Goal: Task Accomplishment & Management: Complete application form

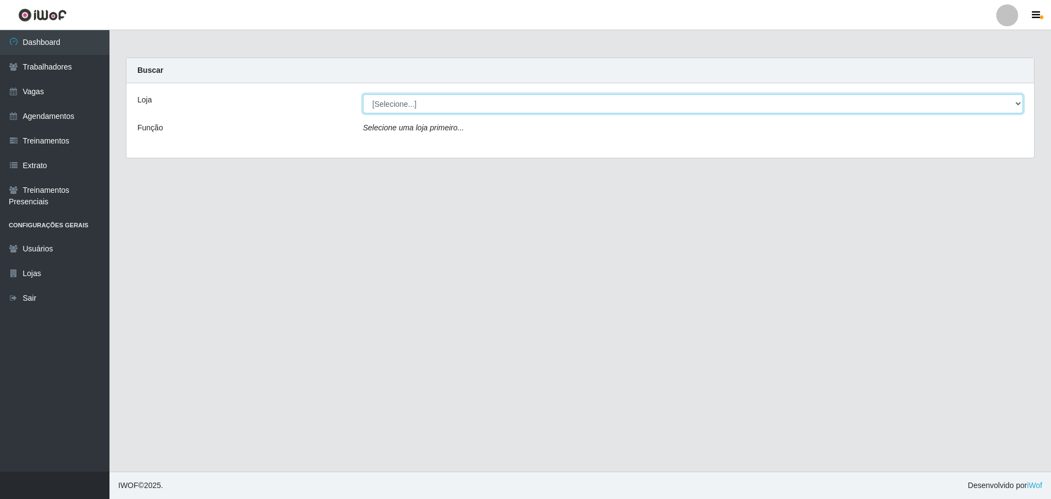
click at [500, 111] on select "[Selecione...] O ROSÁRIO ALIMENTOS" at bounding box center [693, 103] width 660 height 19
select select "349"
click at [363, 94] on select "[Selecione...] O ROSÁRIO ALIMENTOS" at bounding box center [693, 103] width 660 height 19
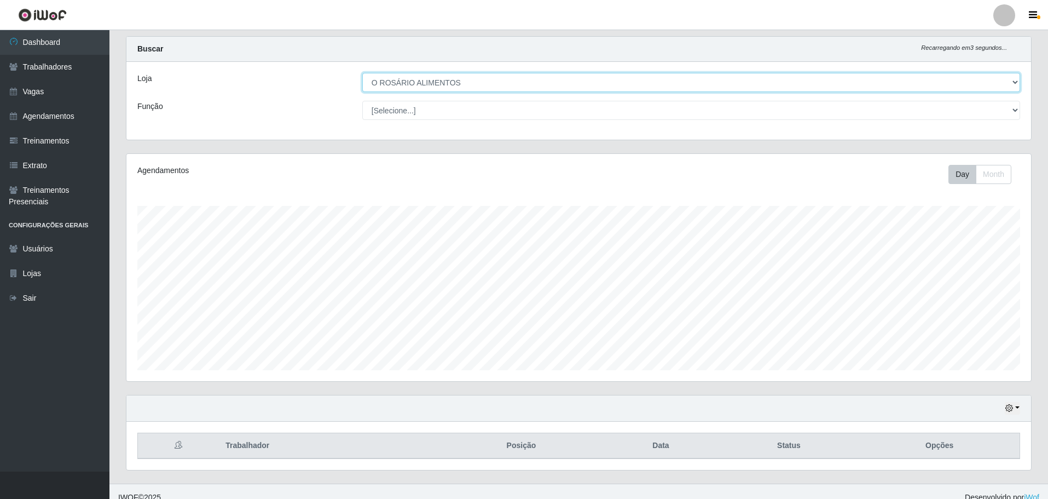
scroll to position [33, 0]
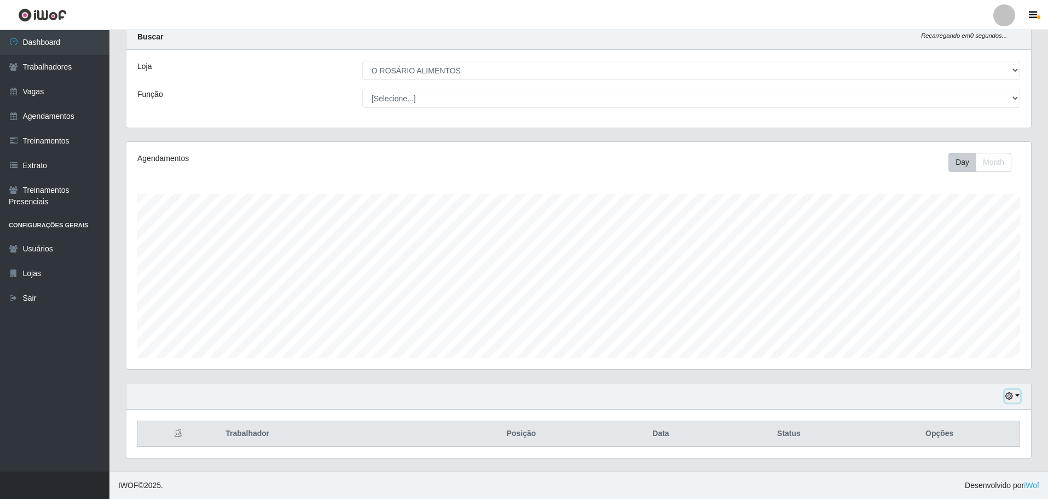
click at [1016, 401] on button "button" at bounding box center [1012, 396] width 15 height 13
click at [964, 381] on button "Não encerrados" at bounding box center [976, 378] width 86 height 22
click at [1015, 393] on button "button" at bounding box center [1012, 396] width 15 height 13
click at [975, 290] on button "Hoje" at bounding box center [976, 286] width 86 height 23
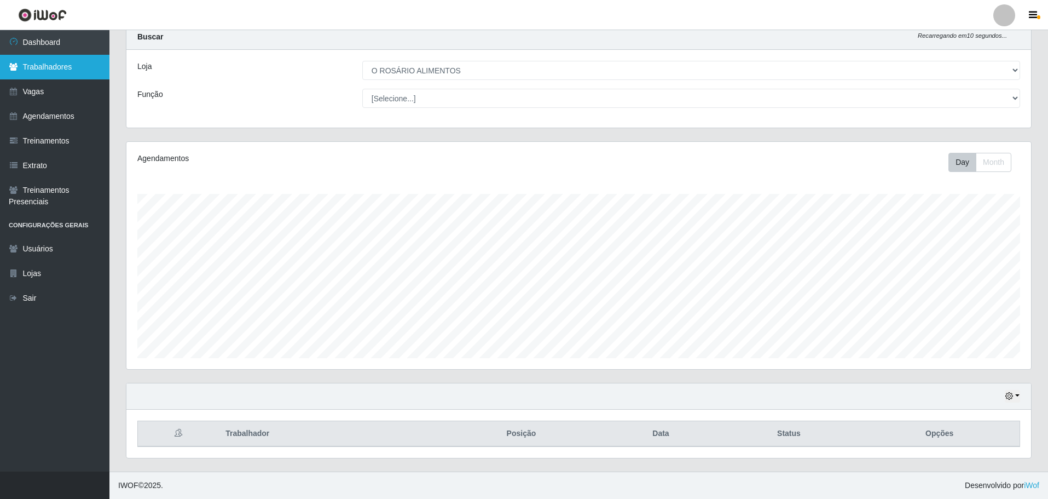
click at [63, 71] on link "Trabalhadores" at bounding box center [54, 67] width 109 height 25
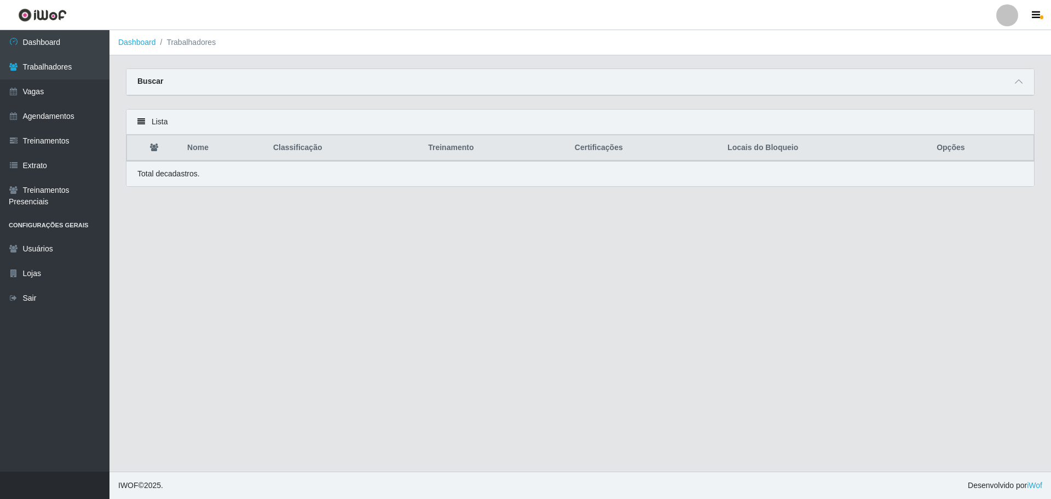
click at [1011, 70] on div "Buscar" at bounding box center [579, 82] width 907 height 26
click at [1011, 78] on div "Buscar" at bounding box center [579, 82] width 907 height 26
click at [1012, 82] on span at bounding box center [1018, 82] width 13 height 13
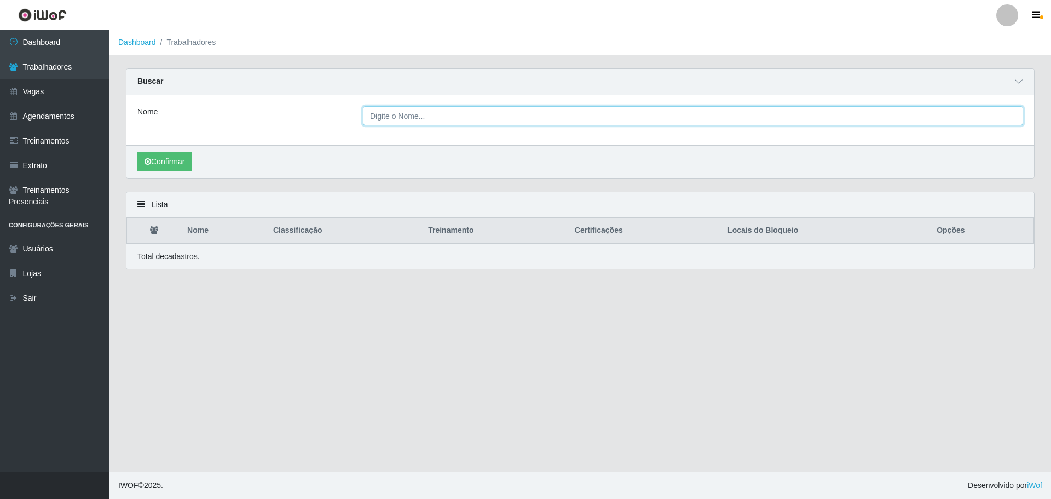
click at [524, 117] on input "Nome" at bounding box center [693, 115] width 660 height 19
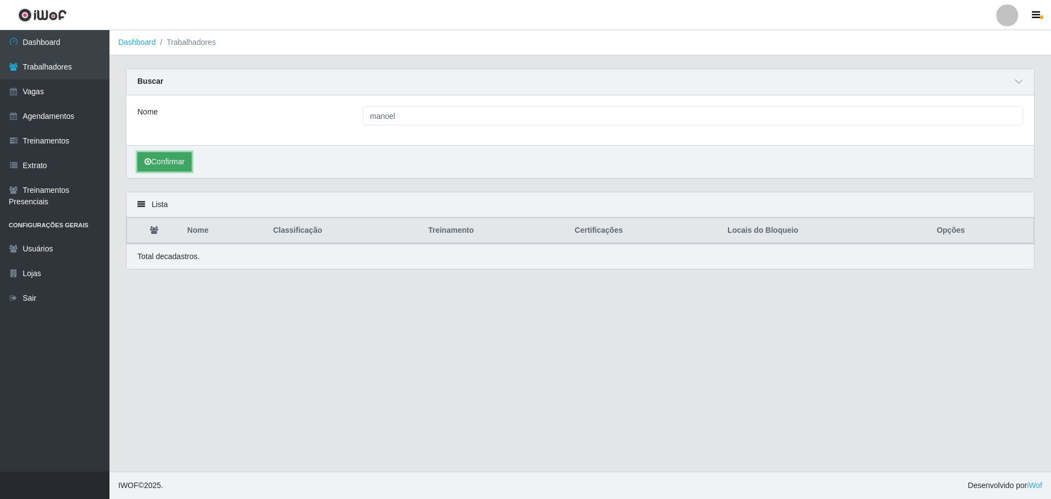
click at [163, 166] on button "Confirmar" at bounding box center [164, 161] width 54 height 19
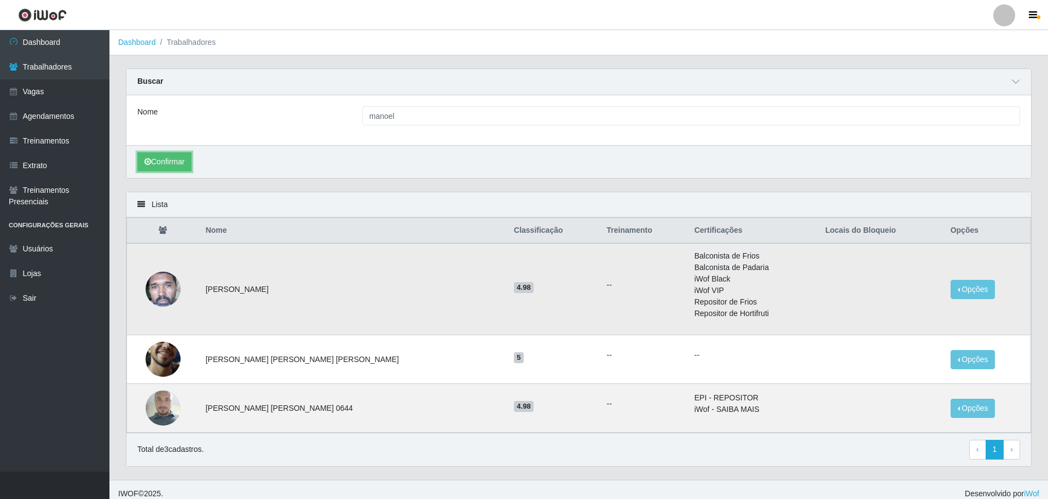
scroll to position [9, 0]
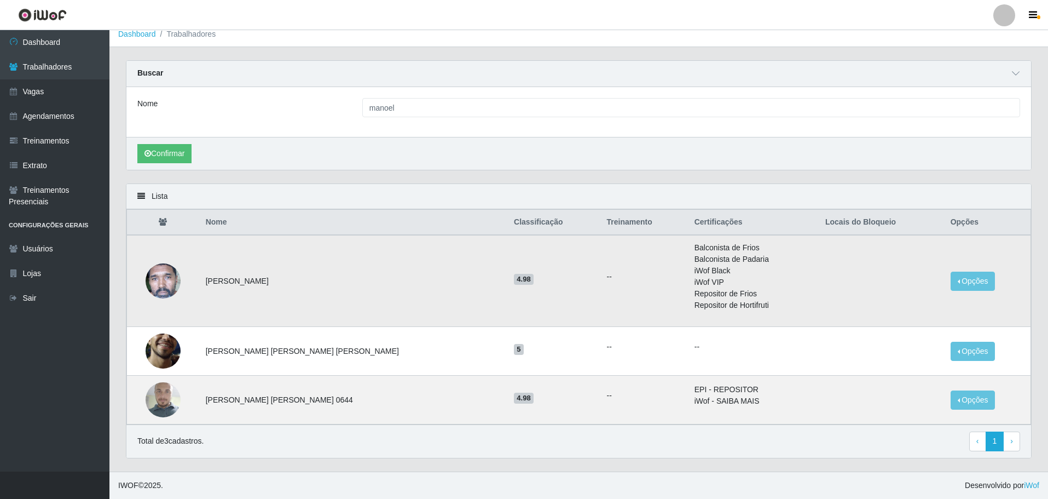
click at [181, 287] on img at bounding box center [163, 281] width 35 height 72
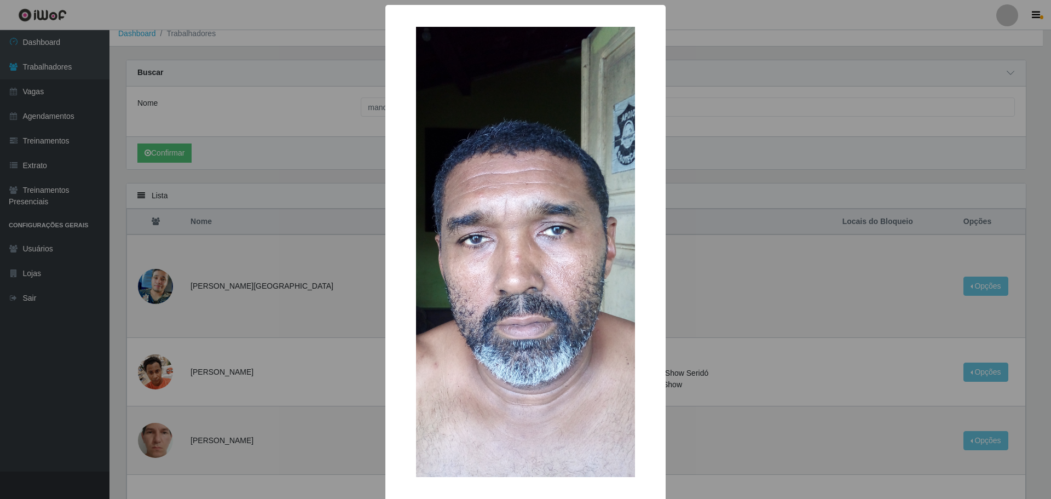
click at [302, 240] on div "× OK Cancel" at bounding box center [525, 249] width 1051 height 499
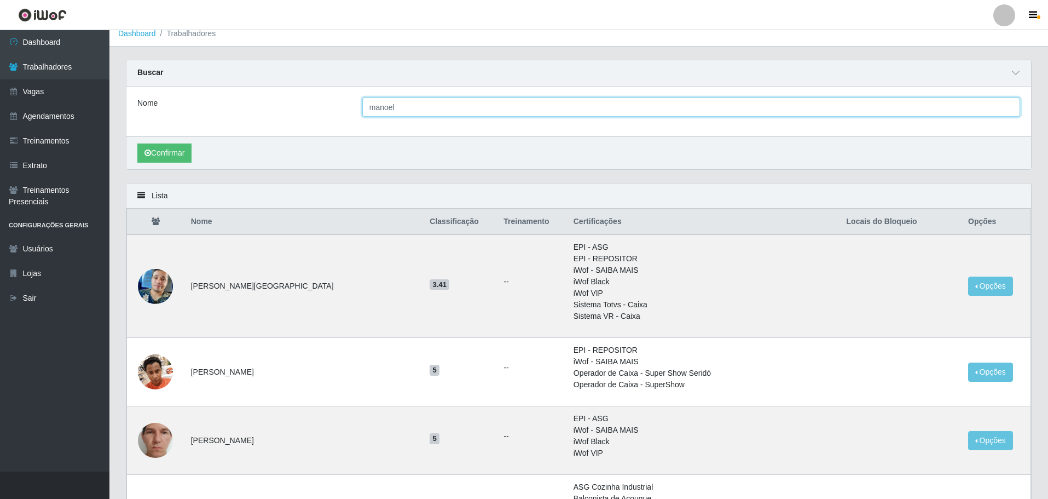
click at [428, 113] on input "manoel" at bounding box center [691, 106] width 658 height 19
click at [137, 143] on button "Confirmar" at bounding box center [164, 152] width 54 height 19
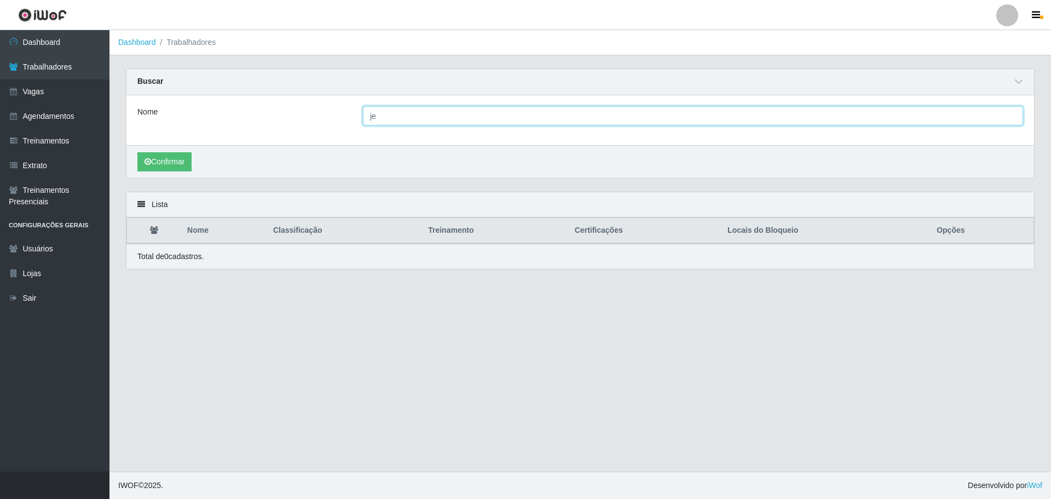
type input "j"
type input "[PERSON_NAME]"
click at [137, 152] on button "Confirmar" at bounding box center [164, 161] width 54 height 19
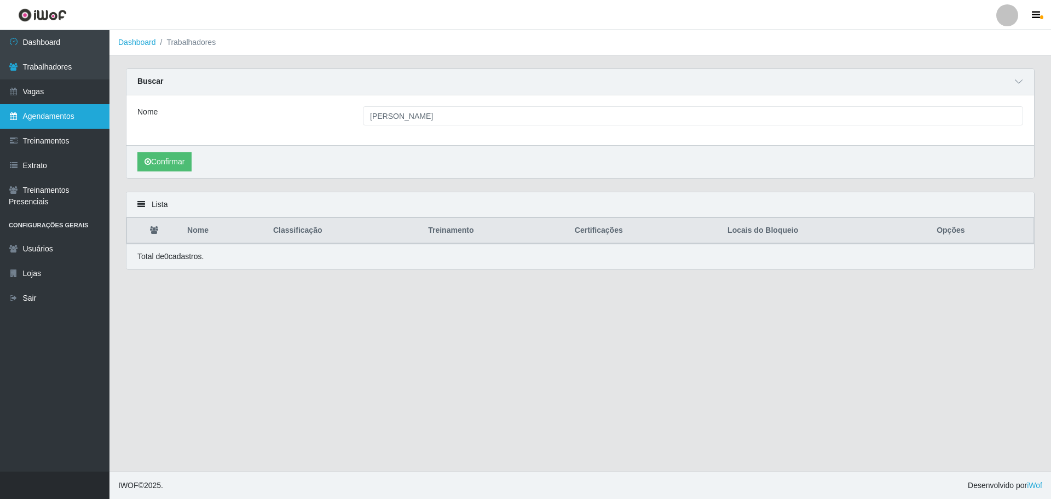
click at [55, 121] on link "Agendamentos" at bounding box center [54, 116] width 109 height 25
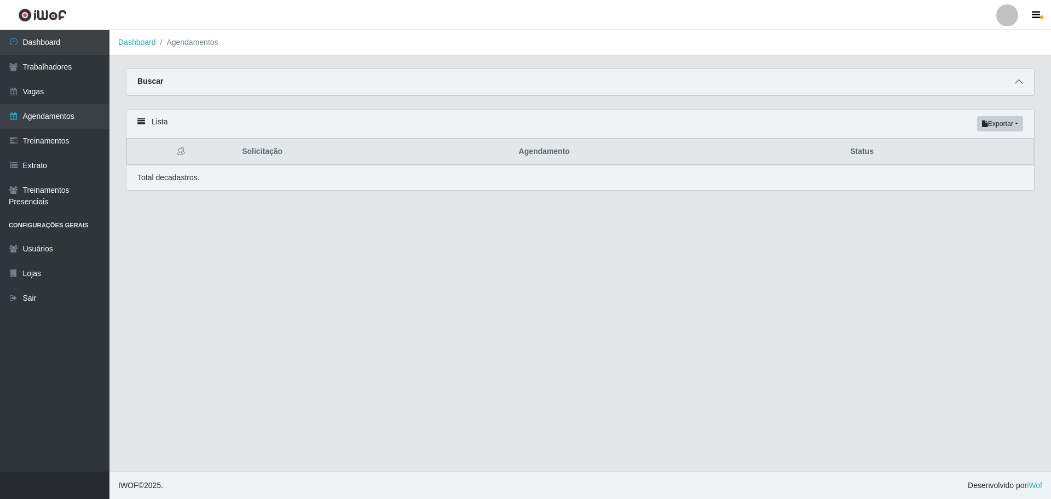
click at [1022, 84] on span at bounding box center [1018, 82] width 13 height 13
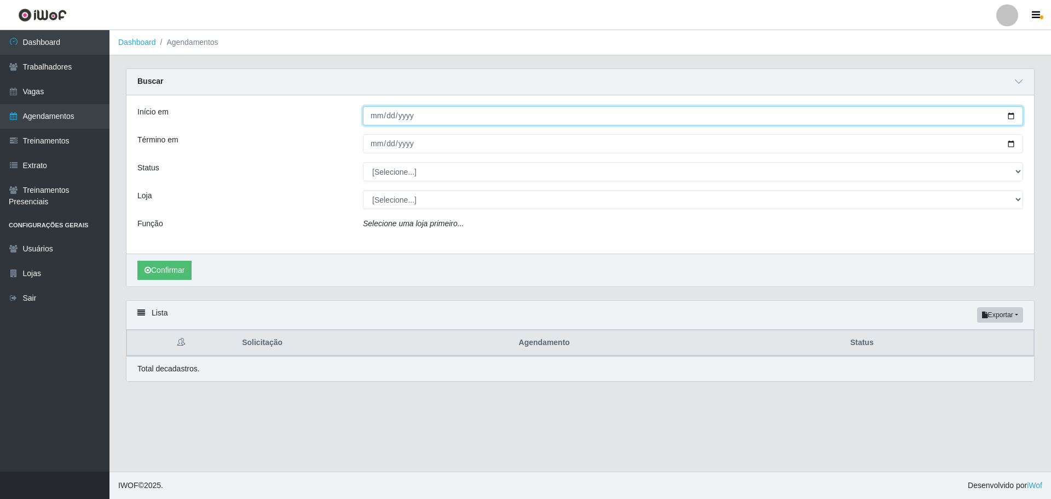
click at [1004, 117] on input "Início em" at bounding box center [693, 115] width 660 height 19
click at [1014, 117] on input "Início em" at bounding box center [693, 115] width 660 height 19
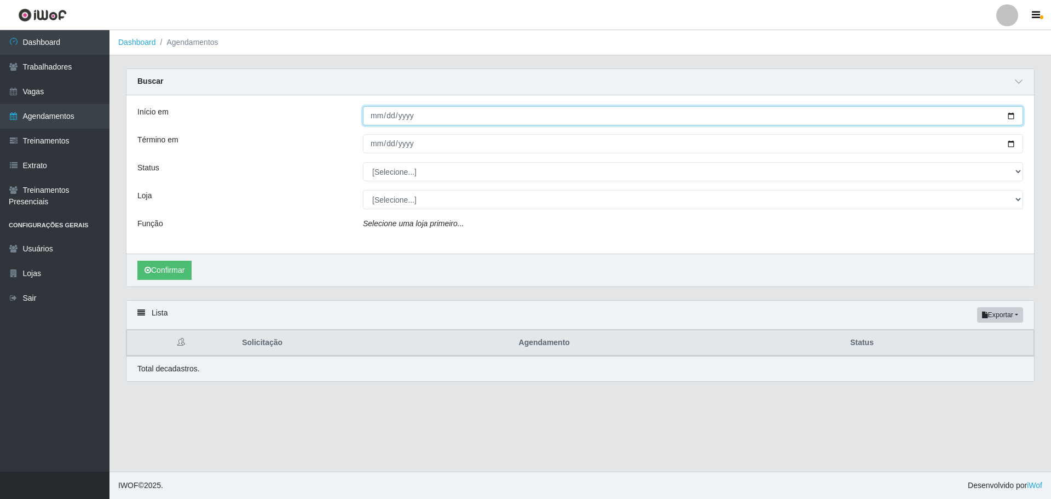
click at [1014, 117] on input "Início em" at bounding box center [693, 115] width 660 height 19
type input "[DATE]"
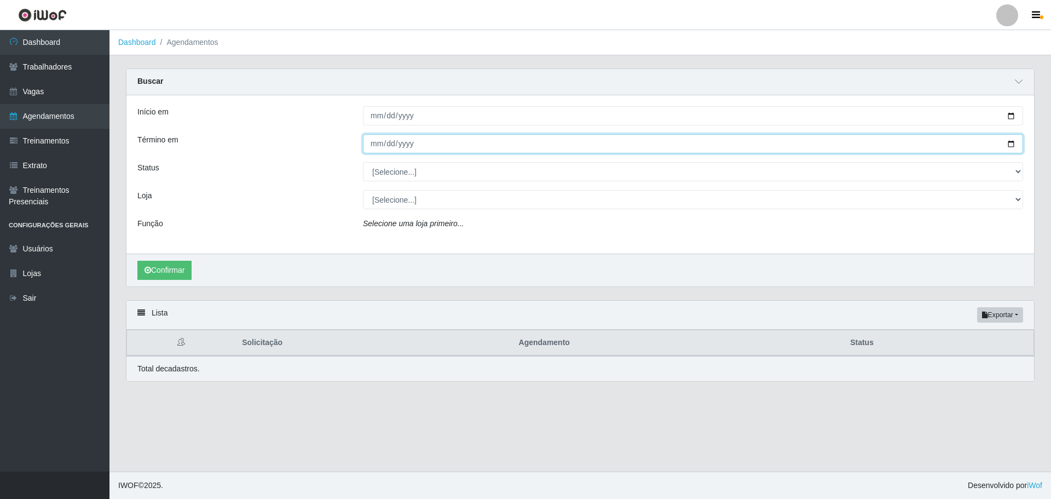
click at [1010, 142] on input "Término em" at bounding box center [693, 143] width 660 height 19
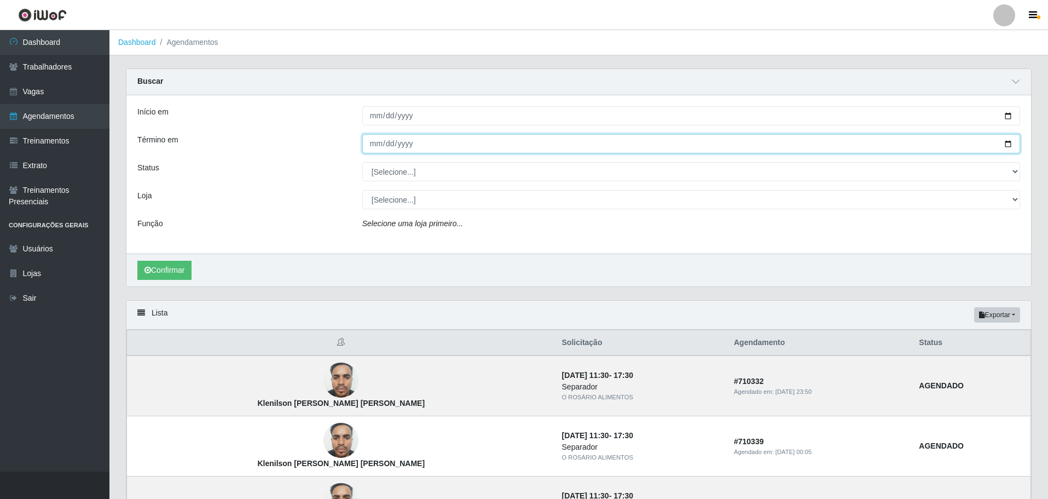
type input "[DATE]"
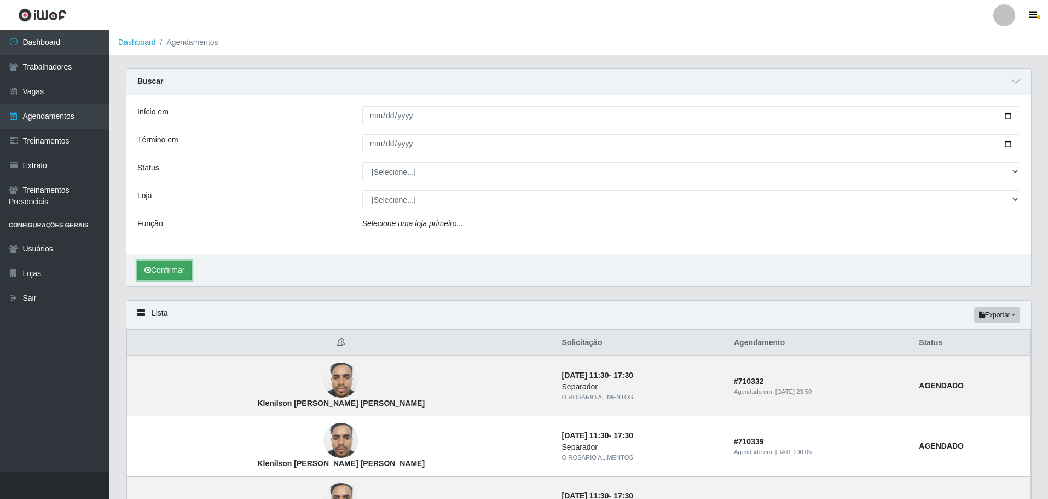
click at [185, 267] on button "Confirmar" at bounding box center [164, 269] width 54 height 19
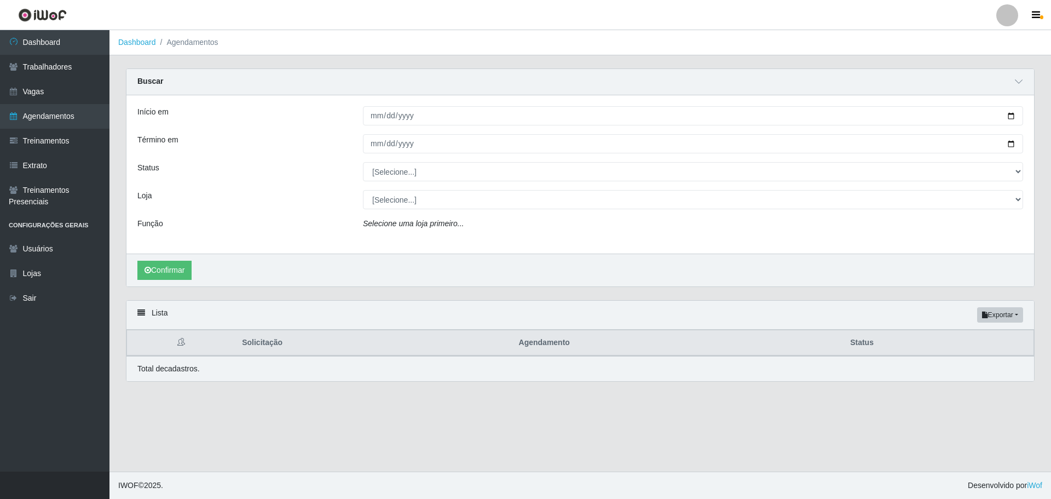
click at [456, 184] on div "Início em [DATE] Término em [DATE] Status [Selecione...] AGENDADO AGUARDANDO LI…" at bounding box center [579, 174] width 907 height 158
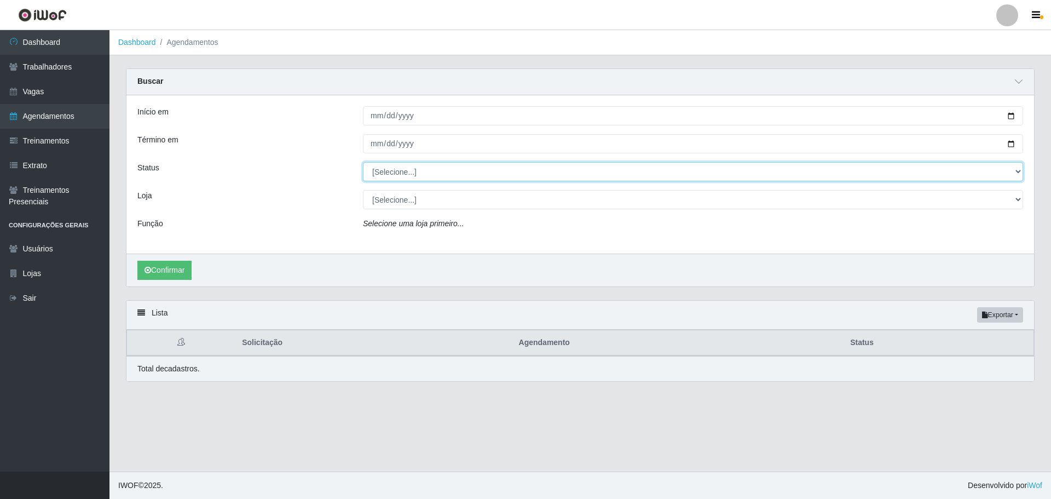
click at [457, 173] on select "[Selecione...] AGENDADO AGUARDANDO LIBERAR EM ANDAMENTO EM REVISÃO FINALIZADO C…" at bounding box center [693, 171] width 660 height 19
click at [441, 170] on select "[Selecione...] AGENDADO AGUARDANDO LIBERAR EM ANDAMENTO EM REVISÃO FINALIZADO C…" at bounding box center [693, 171] width 660 height 19
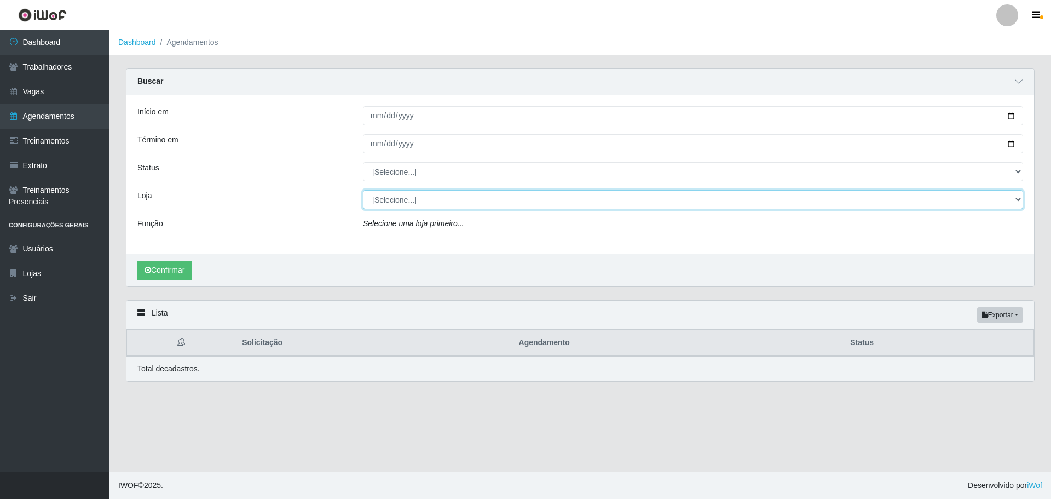
click at [432, 207] on select "[Selecione...] O ROSÁRIO ALIMENTOS" at bounding box center [693, 199] width 660 height 19
select select "349"
click at [363, 190] on select "[Selecione...] O ROSÁRIO ALIMENTOS" at bounding box center [693, 199] width 660 height 19
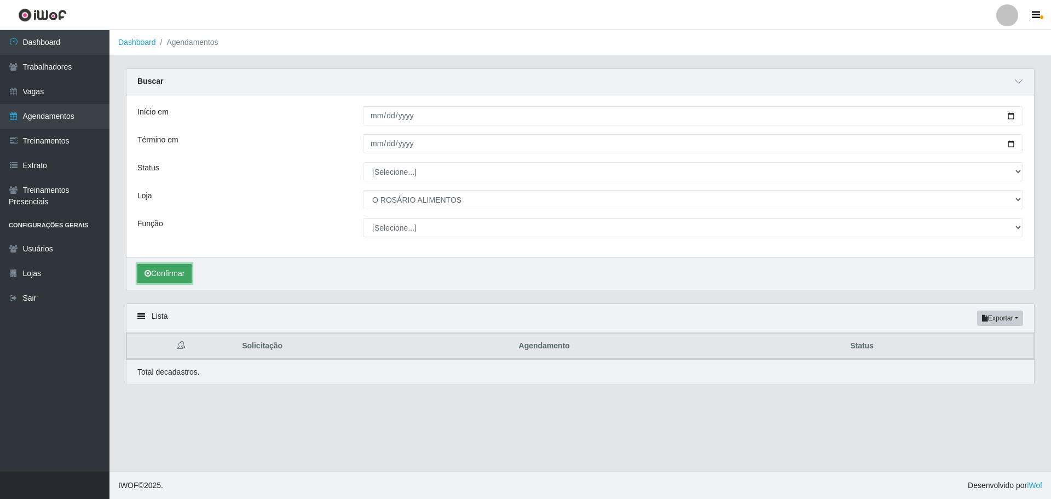
click at [183, 267] on button "Confirmar" at bounding box center [164, 273] width 54 height 19
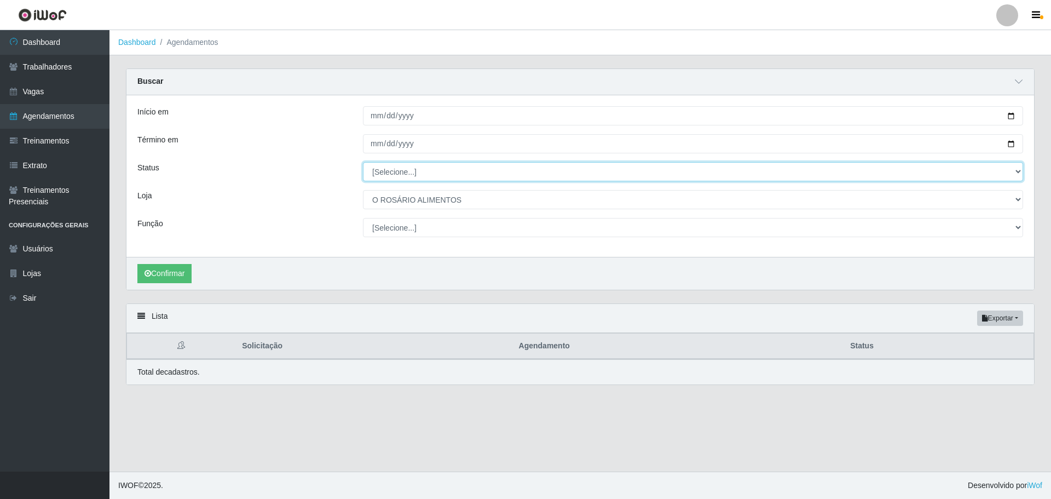
click at [531, 173] on select "[Selecione...] AGENDADO AGUARDANDO LIBERAR EM ANDAMENTO EM REVISÃO FINALIZADO C…" at bounding box center [693, 171] width 660 height 19
select select "AGENDADO"
click at [363, 163] on select "[Selecione...] AGENDADO AGUARDANDO LIBERAR EM ANDAMENTO EM REVISÃO FINALIZADO C…" at bounding box center [693, 171] width 660 height 19
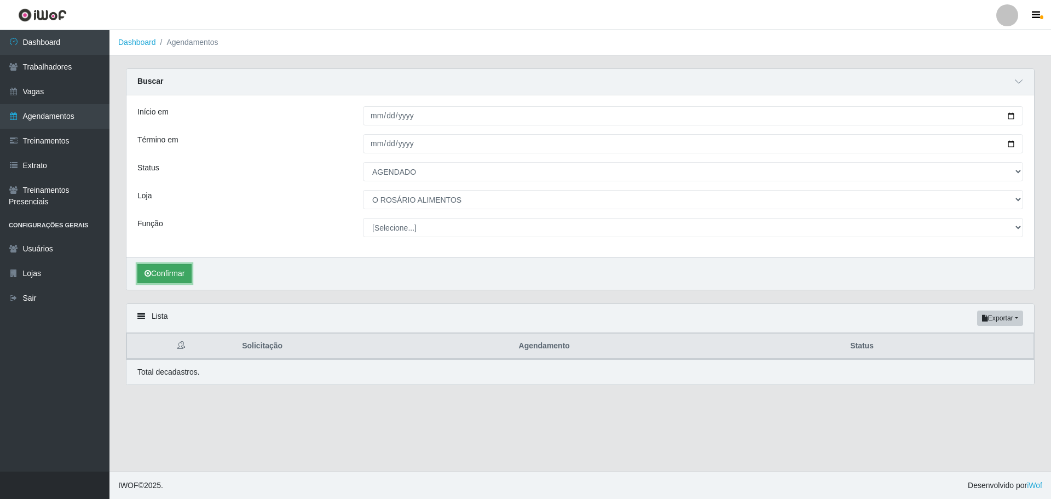
click at [162, 265] on button "Confirmar" at bounding box center [164, 273] width 54 height 19
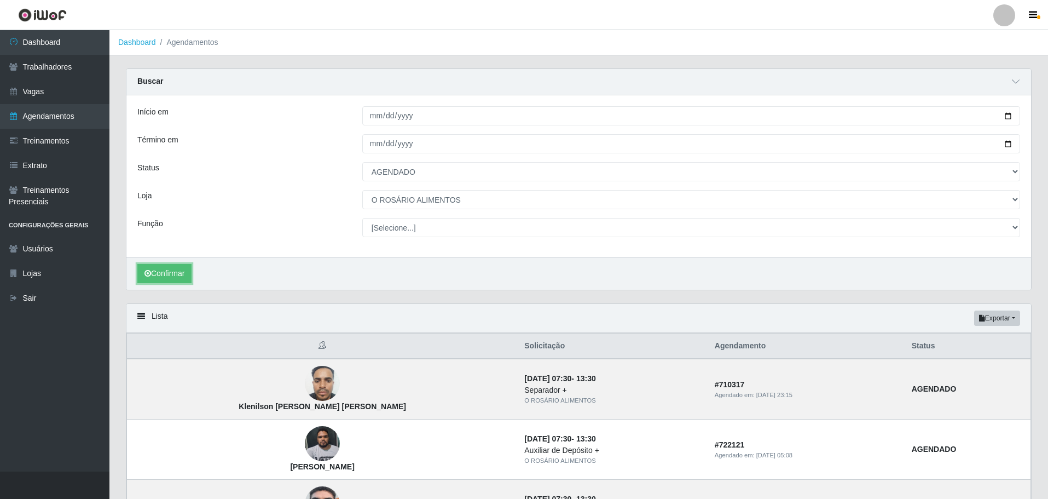
scroll to position [109, 0]
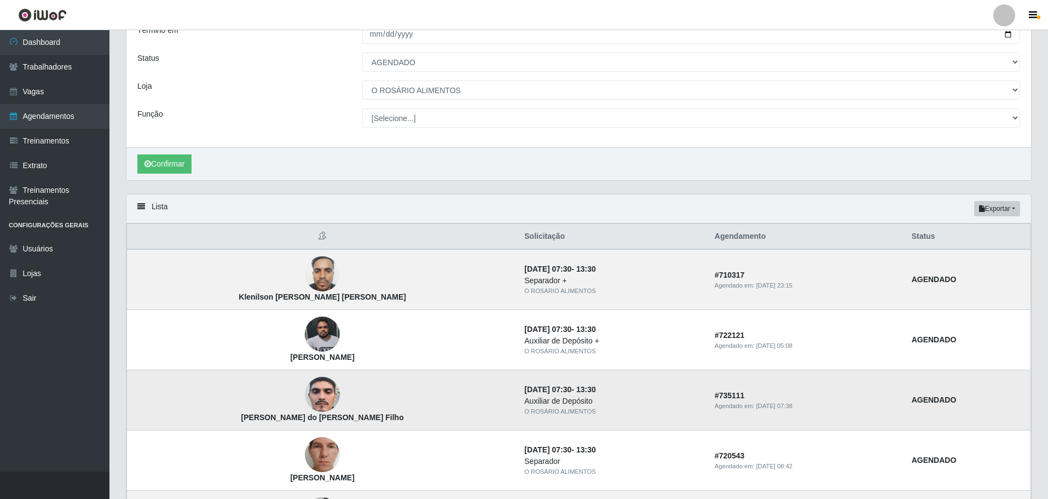
click at [294, 398] on td "[PERSON_NAME] do [PERSON_NAME] Filho" at bounding box center [322, 400] width 391 height 60
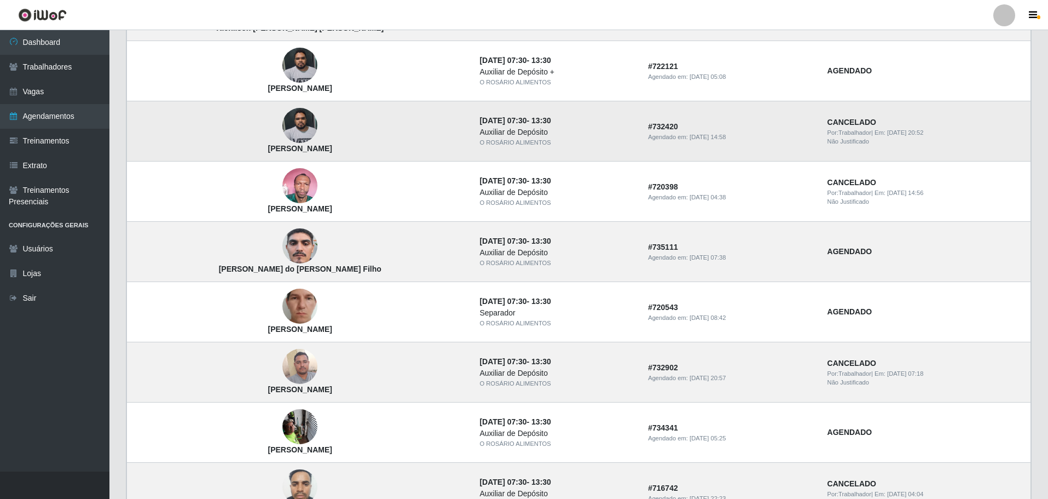
scroll to position [383, 0]
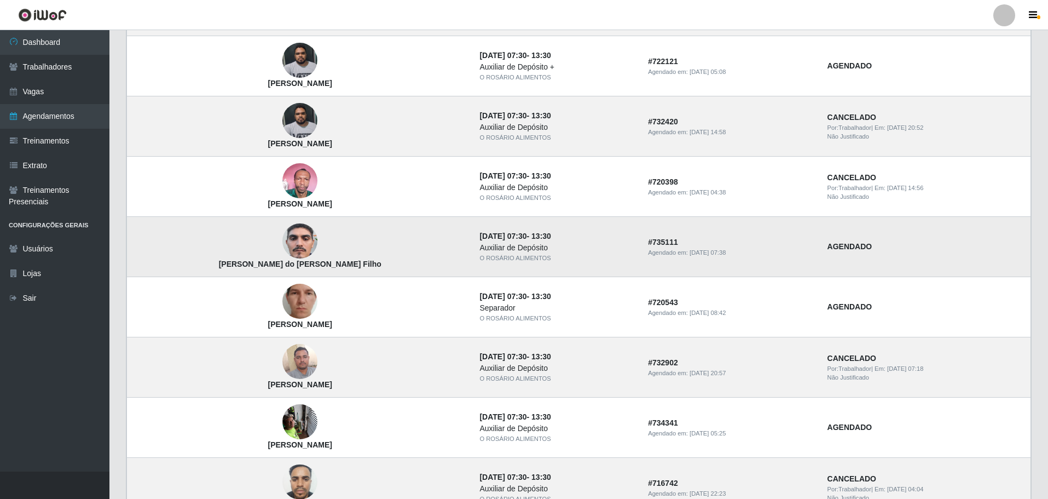
click at [282, 251] on img at bounding box center [299, 241] width 35 height 78
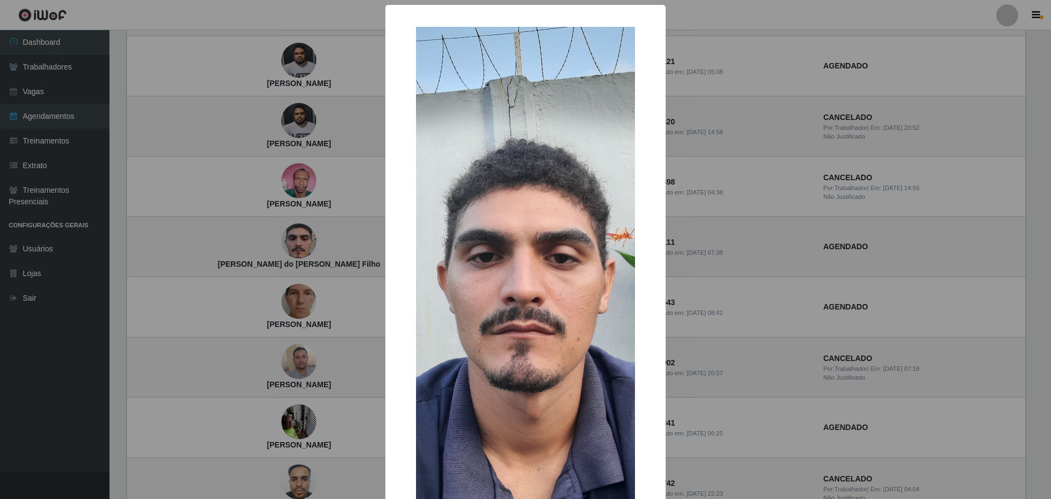
click at [296, 251] on div "× [PERSON_NAME] do [PERSON_NAME] Filho OK Cancel" at bounding box center [525, 249] width 1051 height 499
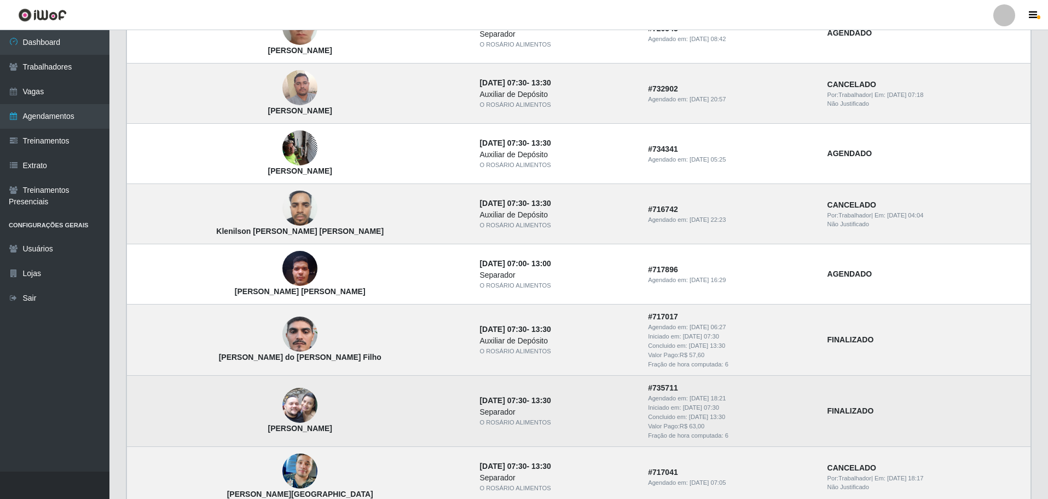
scroll to position [740, 0]
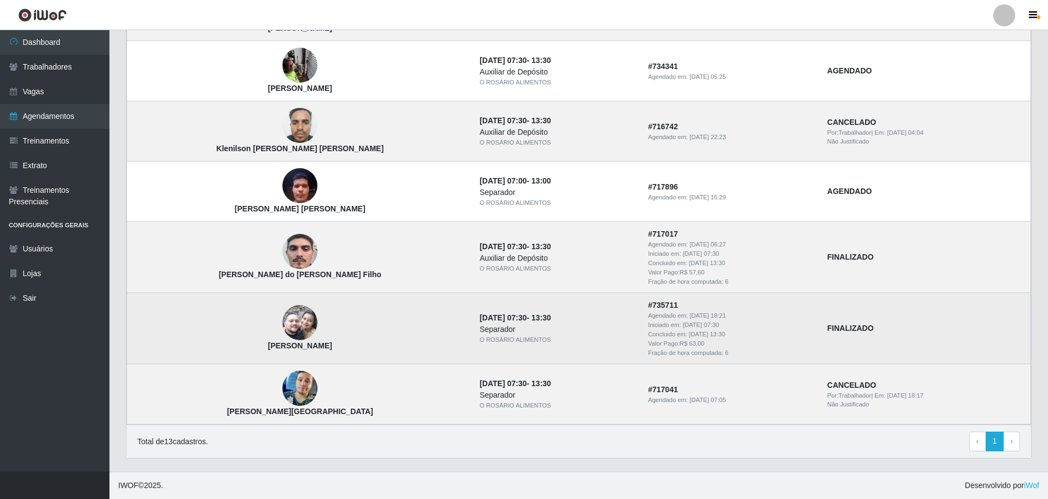
click at [535, 344] on div "O ROSÁRIO ALIMENTOS" at bounding box center [556, 339] width 155 height 9
click at [282, 328] on img at bounding box center [299, 323] width 35 height 62
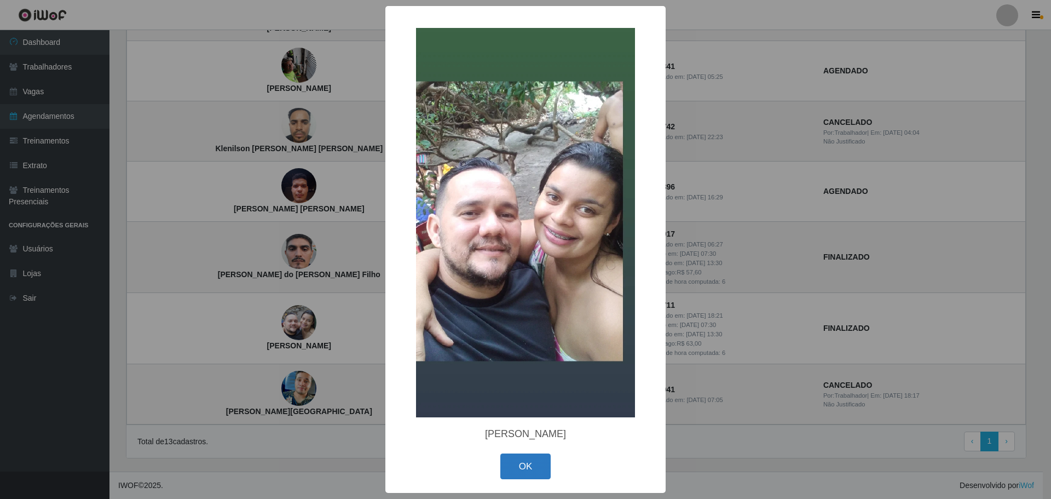
click at [528, 462] on button "OK" at bounding box center [525, 466] width 51 height 26
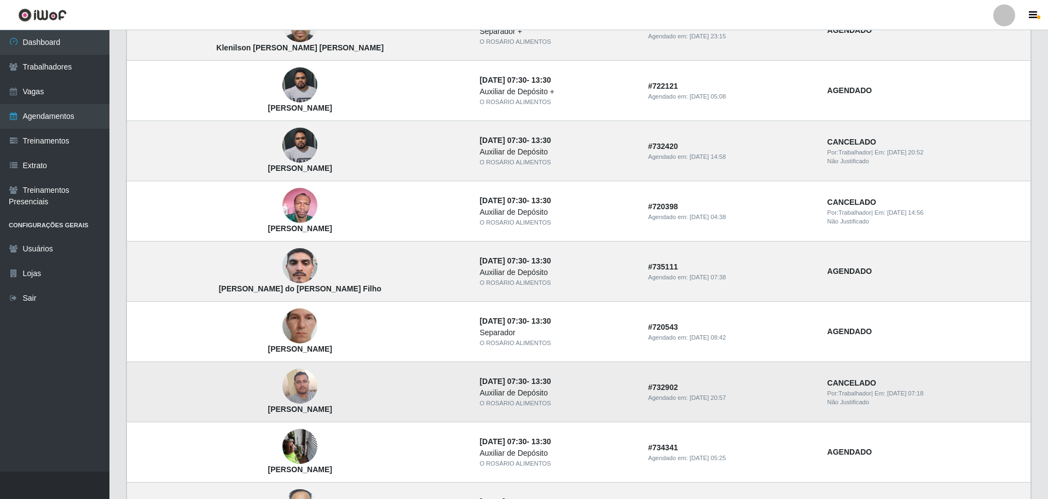
scroll to position [357, 0]
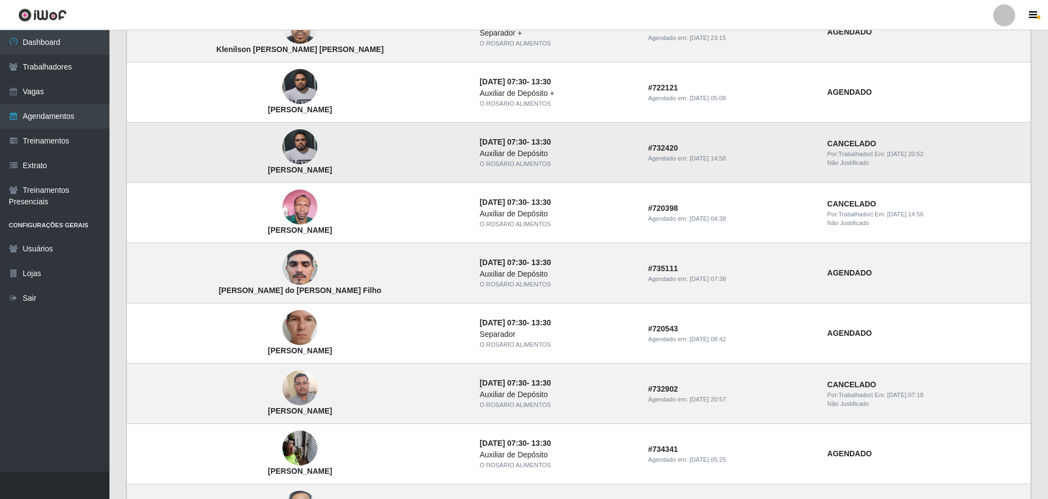
click at [282, 160] on img at bounding box center [299, 147] width 35 height 47
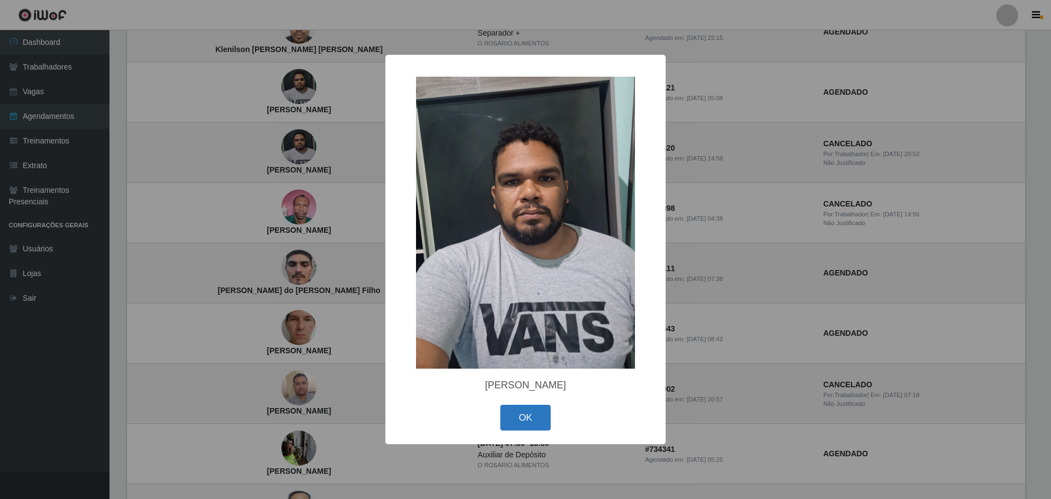
click at [533, 414] on button "OK" at bounding box center [525, 417] width 51 height 26
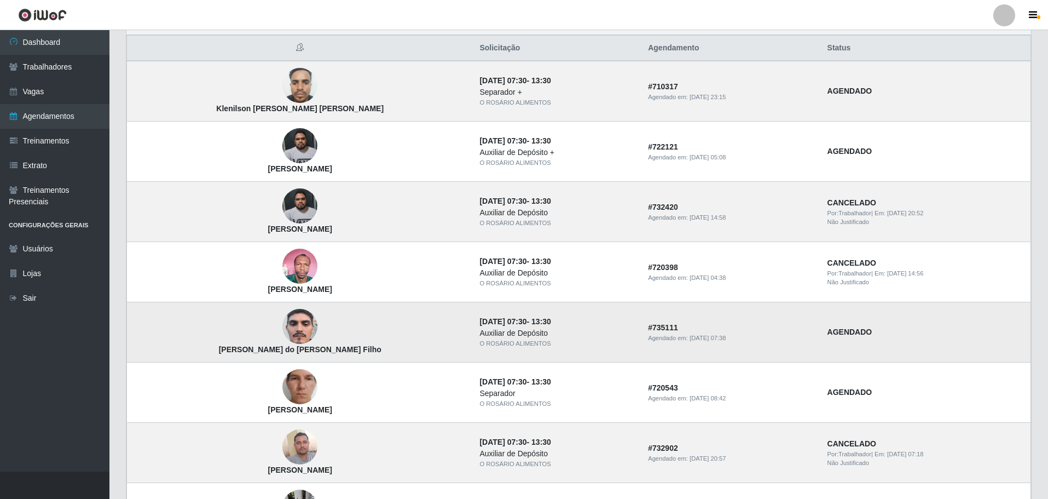
scroll to position [193, 0]
